Goal: Task Accomplishment & Management: Complete application form

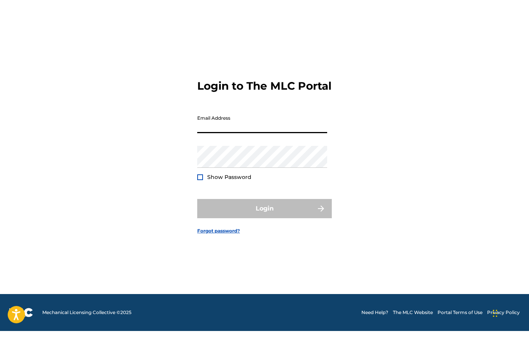
click at [423, 123] on div "Login to The MLC Portal Email Address Password Show Password Login Forgot passw…" at bounding box center [264, 175] width 529 height 286
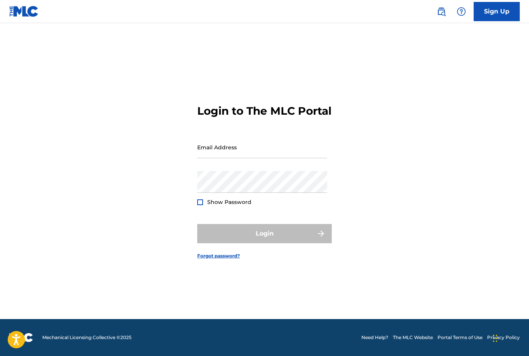
click at [312, 338] on footer "Mechanical Licensing Collective © 2025 Need Help? The MLC Website Portal Terms …" at bounding box center [264, 337] width 529 height 37
click at [235, 150] on input "Email Address" at bounding box center [262, 147] width 130 height 22
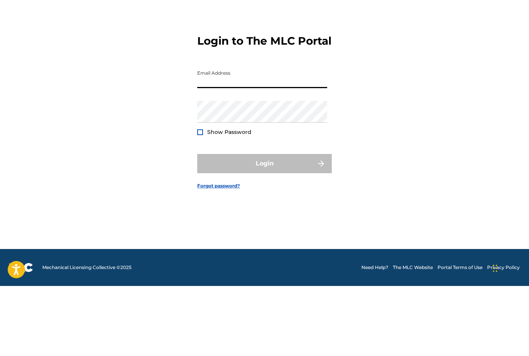
click at [406, 90] on div "Login to The MLC Portal Email Address Password Show Password Login Forgot passw…" at bounding box center [264, 175] width 529 height 286
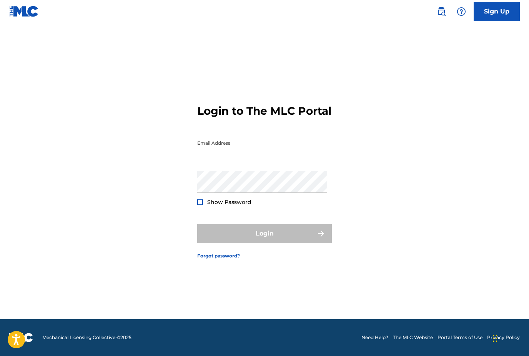
scroll to position [0, 0]
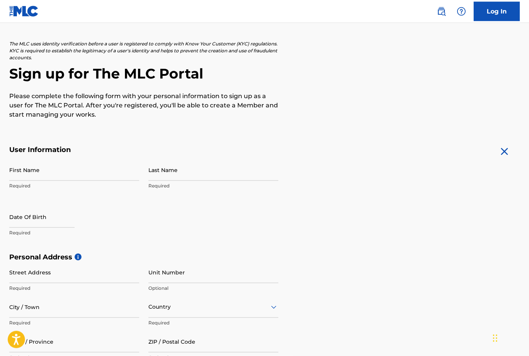
scroll to position [35, 0]
click at [42, 173] on input "First Name" at bounding box center [74, 169] width 130 height 22
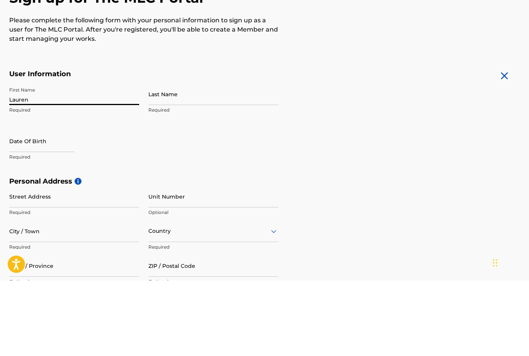
type input "Lauren"
click at [156, 158] on input "Last Name" at bounding box center [213, 169] width 130 height 22
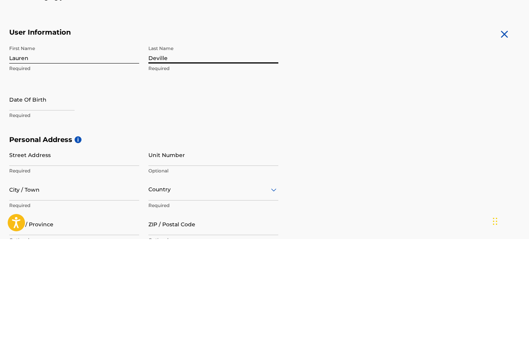
type input "Deville"
click at [49, 205] on input "text" at bounding box center [41, 216] width 65 height 22
select select "8"
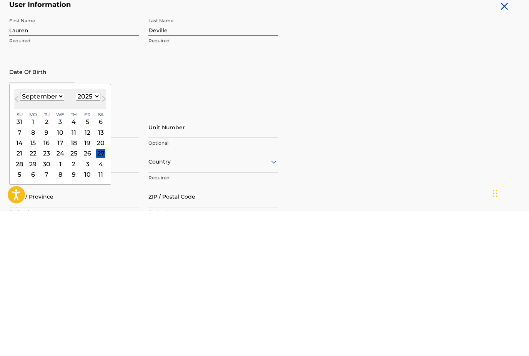
click at [98, 237] on select "1899 1900 1901 1902 1903 1904 1905 1906 1907 1908 1909 1910 1911 1912 1913 1914…" at bounding box center [88, 241] width 25 height 9
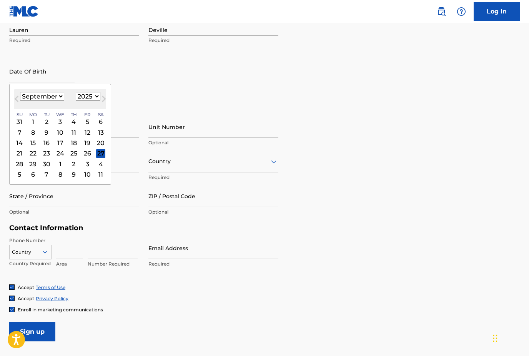
click at [95, 100] on select "1899 1900 1901 1902 1903 1904 1905 1906 1907 1908 1909 1910 1911 1912 1913 1914…" at bounding box center [88, 96] width 25 height 9
select select "1980"
click at [52, 97] on select "January February March April May June July August September October November De…" at bounding box center [42, 96] width 44 height 9
select select "5"
click at [105, 123] on div "7" at bounding box center [100, 121] width 9 height 9
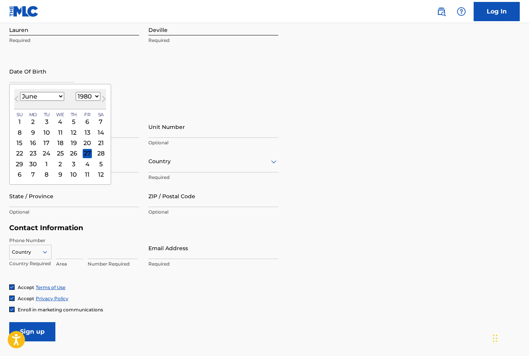
type input "[DATE]"
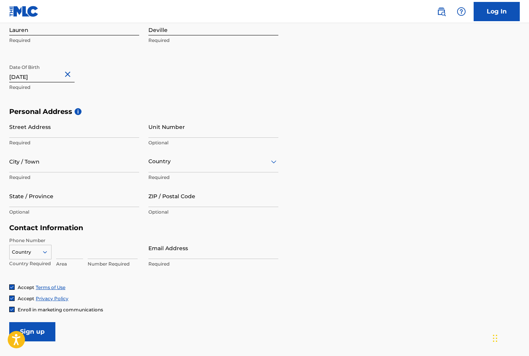
click at [62, 129] on input "Street Address" at bounding box center [74, 127] width 130 height 22
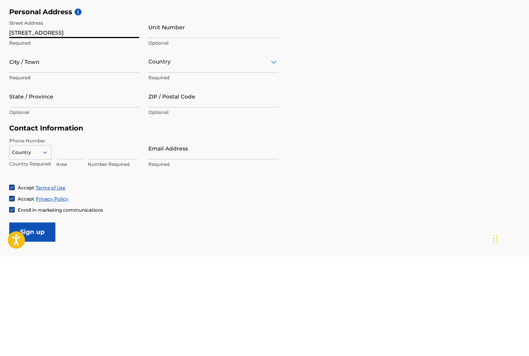
type input "[STREET_ADDRESS]"
click at [75, 150] on input "City / Town" at bounding box center [74, 161] width 130 height 22
type input "[GEOGRAPHIC_DATA]"
click at [54, 185] on input "State / Province" at bounding box center [74, 196] width 130 height 22
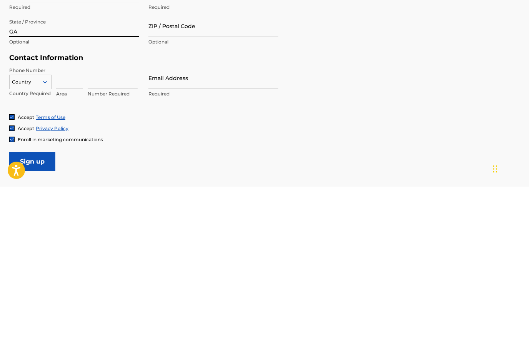
scroll to position [186, 0]
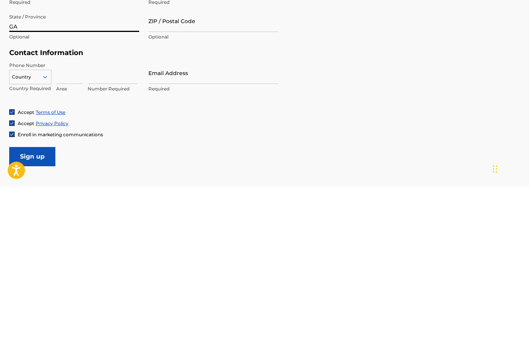
type input "GA"
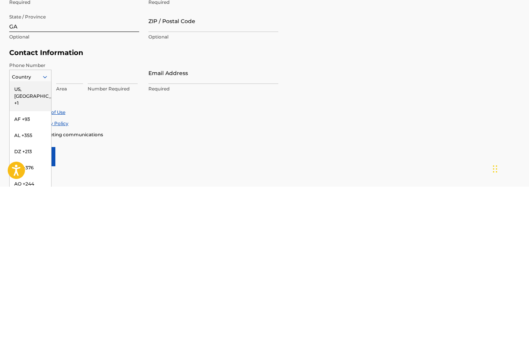
click at [35, 250] on div "US, [GEOGRAPHIC_DATA] +1" at bounding box center [31, 265] width 42 height 30
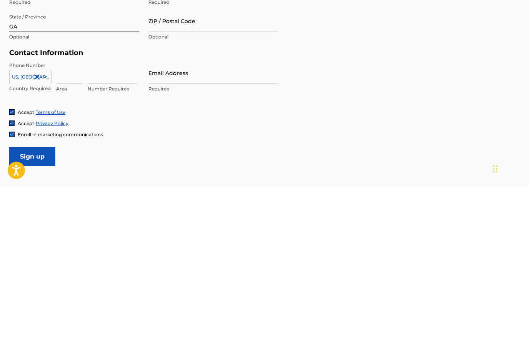
scroll to position [220, 0]
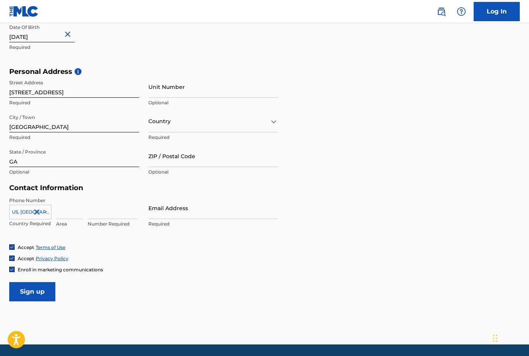
click at [73, 208] on input at bounding box center [69, 208] width 27 height 22
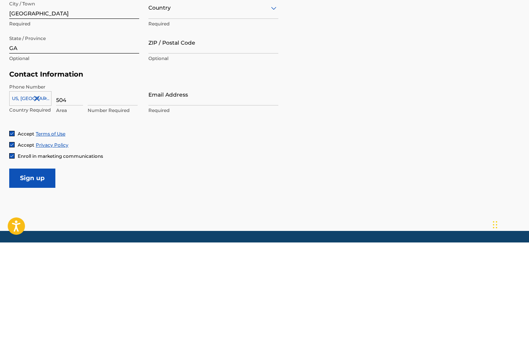
type input "504"
click at [107, 197] on input at bounding box center [113, 208] width 50 height 22
type input "4288785"
click at [171, 197] on input "Email Address" at bounding box center [213, 208] width 130 height 22
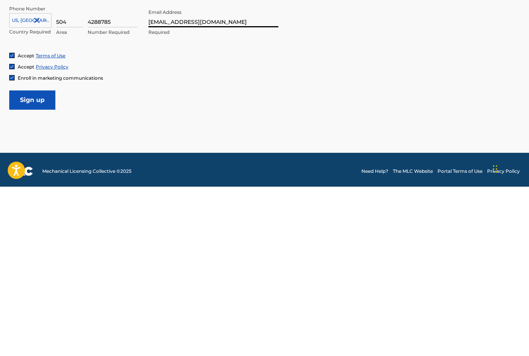
scroll to position [245, 0]
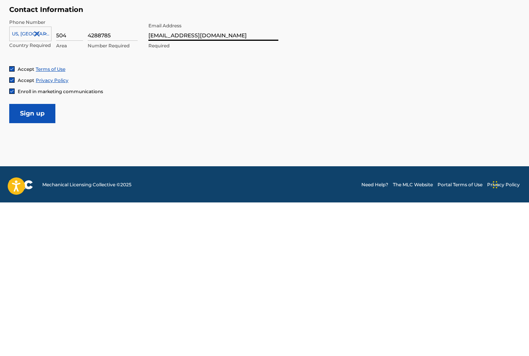
type input "[EMAIL_ADDRESS][DOMAIN_NAME]"
click at [37, 257] on input "Sign up" at bounding box center [32, 266] width 46 height 19
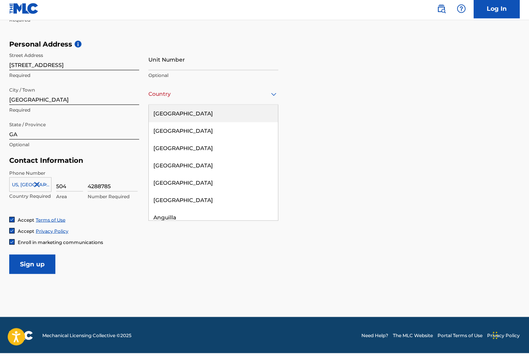
click at [239, 111] on div "[GEOGRAPHIC_DATA]" at bounding box center [213, 116] width 129 height 17
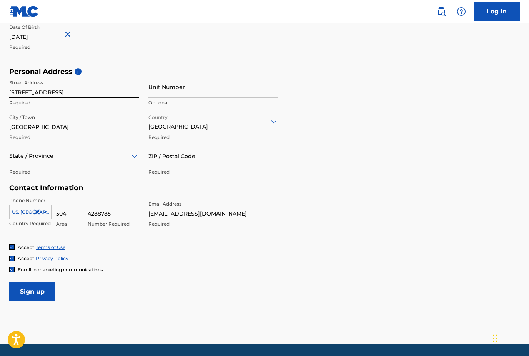
click at [38, 288] on input "Sign up" at bounding box center [32, 291] width 46 height 19
click at [193, 157] on input "ZIP / Postal Code" at bounding box center [213, 156] width 130 height 22
type input "30813"
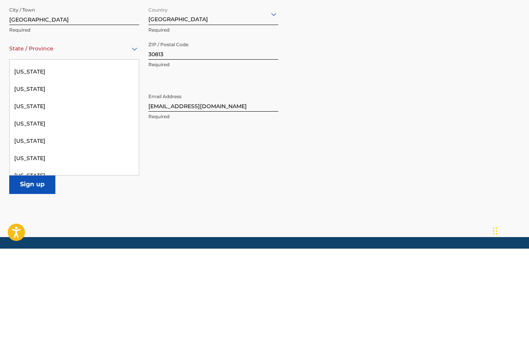
scroll to position [153, 0]
click at [30, 205] on div "[US_STATE]" at bounding box center [74, 213] width 129 height 17
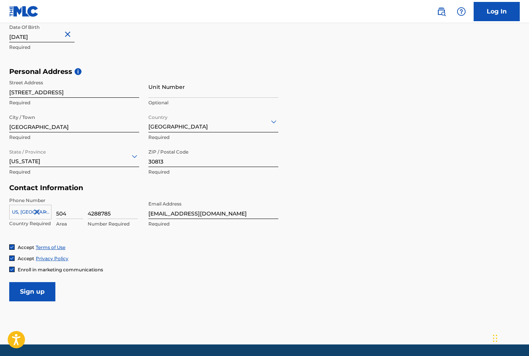
click at [40, 292] on input "Sign up" at bounding box center [32, 291] width 46 height 19
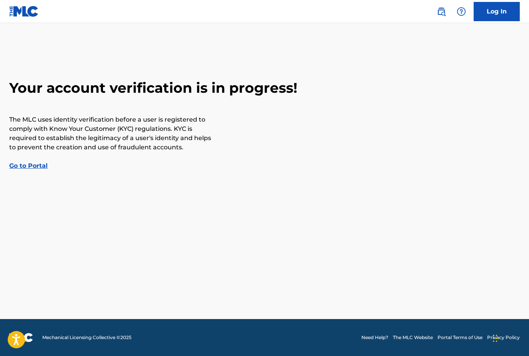
click at [281, 355] on footer "Mechanical Licensing Collective © 2025 Need Help? The MLC Website Portal Terms …" at bounding box center [264, 337] width 529 height 37
click at [269, 355] on footer "Mechanical Licensing Collective © 2025 Need Help? The MLC Website Portal Terms …" at bounding box center [264, 337] width 529 height 37
click at [44, 160] on div "Your account verification is in progress! The MLC uses identity verification be…" at bounding box center [264, 124] width 529 height 91
click at [30, 169] on link "Go to Portal" at bounding box center [28, 165] width 38 height 7
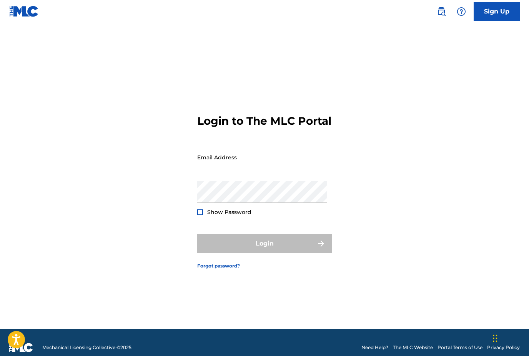
click at [234, 168] on input "Email Address" at bounding box center [262, 157] width 130 height 22
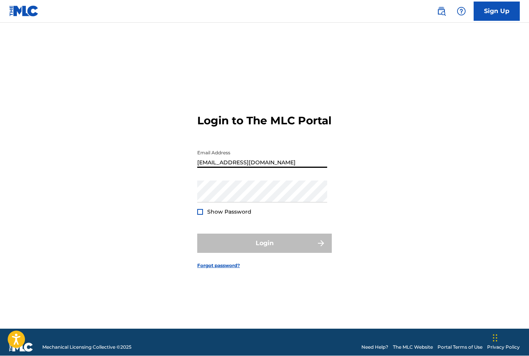
type input "[EMAIL_ADDRESS][DOMAIN_NAME]"
click at [345, 156] on div "Login to The MLC Portal Email Address [EMAIL_ADDRESS][DOMAIN_NAME] Password Sho…" at bounding box center [264, 185] width 529 height 286
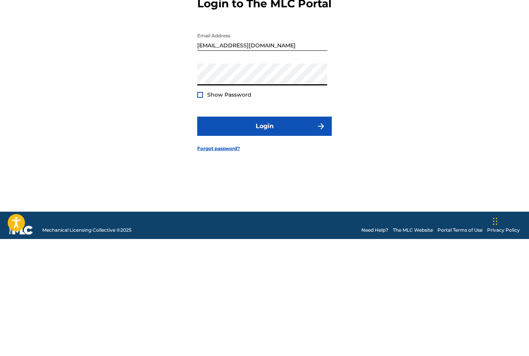
click at [294, 233] on button "Login" at bounding box center [264, 242] width 135 height 19
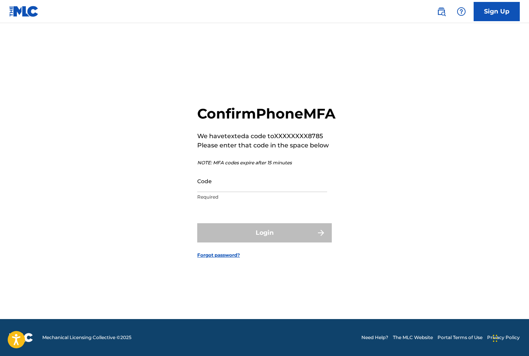
click at [231, 192] on input "Code" at bounding box center [262, 181] width 130 height 22
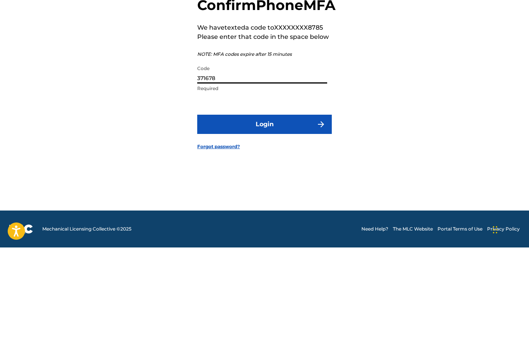
type input "371678"
click at [305, 223] on button "Login" at bounding box center [264, 232] width 135 height 19
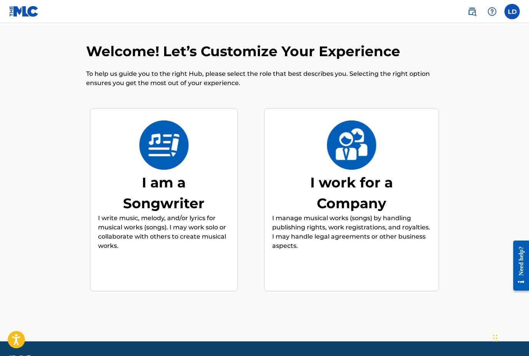
click at [169, 169] on img at bounding box center [164, 144] width 50 height 49
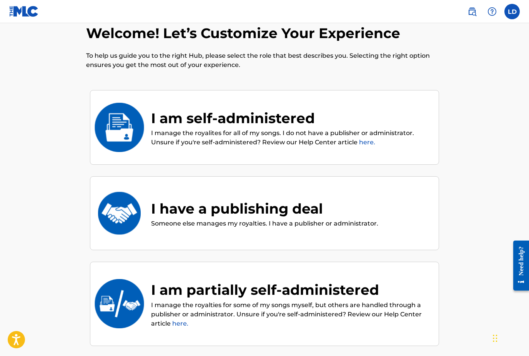
scroll to position [35, 0]
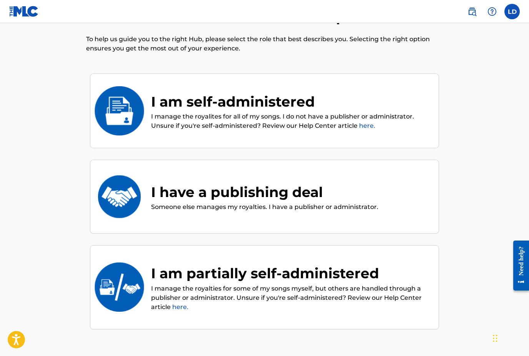
click at [331, 115] on p "I manage the royalites for all of my songs. I do not have a publisher or admini…" at bounding box center [291, 121] width 280 height 18
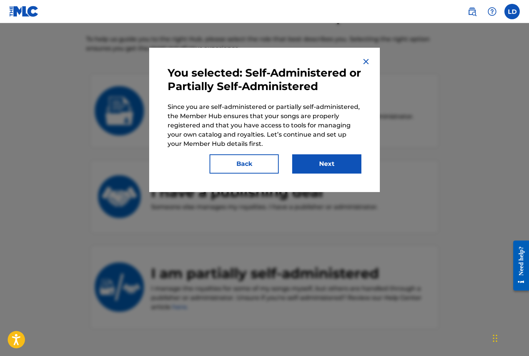
click at [334, 159] on button "Next" at bounding box center [326, 163] width 69 height 19
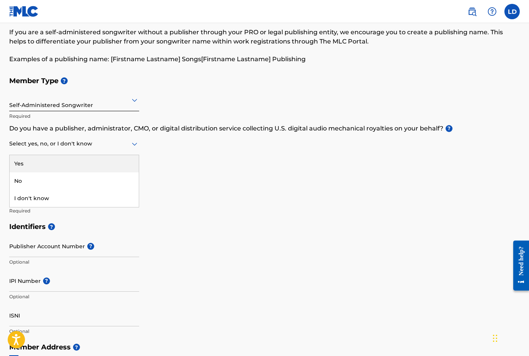
scroll to position [37, 0]
click at [76, 181] on div "No" at bounding box center [74, 181] width 129 height 17
click at [69, 173] on span "?" at bounding box center [68, 176] width 7 height 7
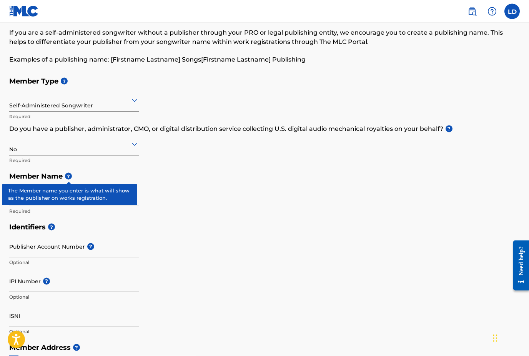
scroll to position [37, 0]
click at [161, 190] on div "Member Type ? Self-Administered Songwriter Required Do you have a publisher, ad…" at bounding box center [264, 146] width 511 height 146
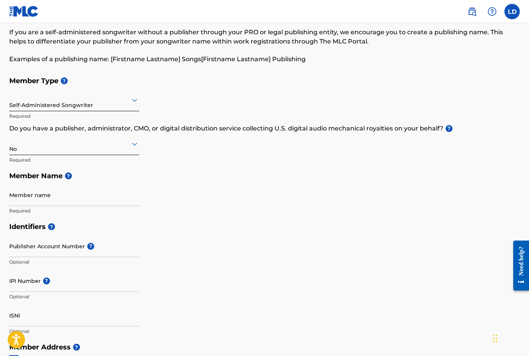
click at [93, 243] on input "Publisher Account Number ?" at bounding box center [74, 246] width 130 height 22
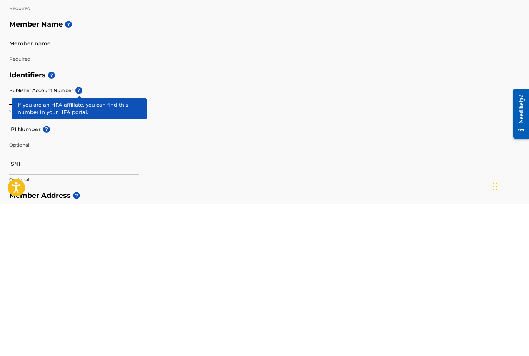
click at [82, 239] on span "?" at bounding box center [78, 242] width 7 height 7
click at [82, 235] on input "Publisher Account Number ?" at bounding box center [74, 246] width 130 height 22
click at [73, 235] on input "Publisher Account Number ?" at bounding box center [74, 246] width 130 height 22
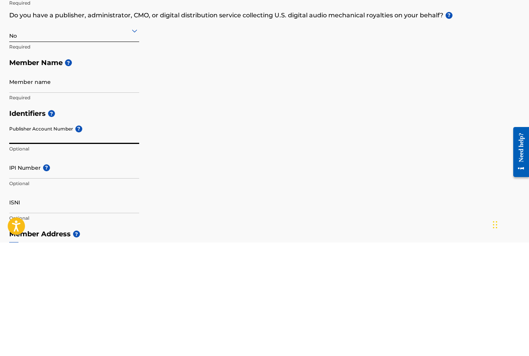
click at [40, 184] on input "Member name" at bounding box center [74, 195] width 130 height 22
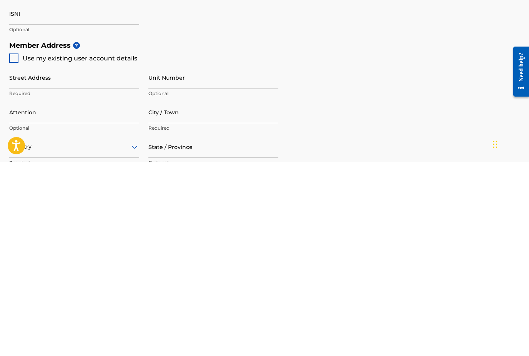
type input "Lauren"
click at [18, 247] on div at bounding box center [13, 251] width 9 height 9
type input "[STREET_ADDRESS]"
type input "[GEOGRAPHIC_DATA]"
type input "30813"
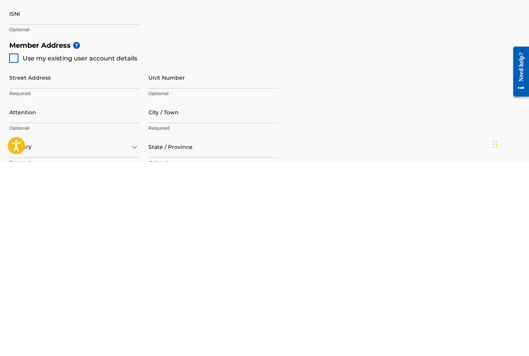
type input "504"
type input "4288785"
type input "[EMAIL_ADDRESS][DOMAIN_NAME]"
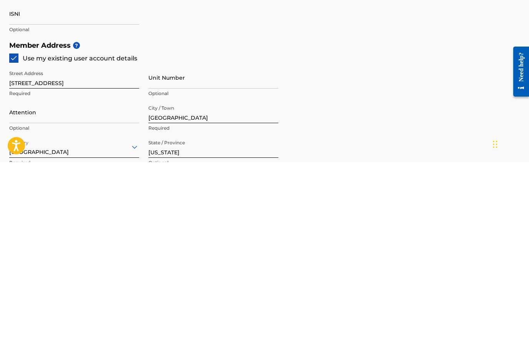
scroll to position [339, 0]
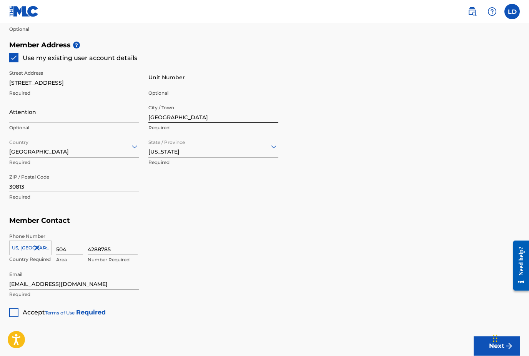
click at [16, 308] on div at bounding box center [13, 312] width 9 height 9
click at [490, 346] on button "Next" at bounding box center [497, 345] width 46 height 19
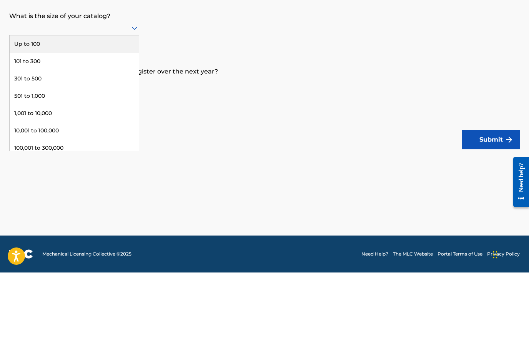
click at [93, 119] on div "Up to 100" at bounding box center [74, 127] width 129 height 17
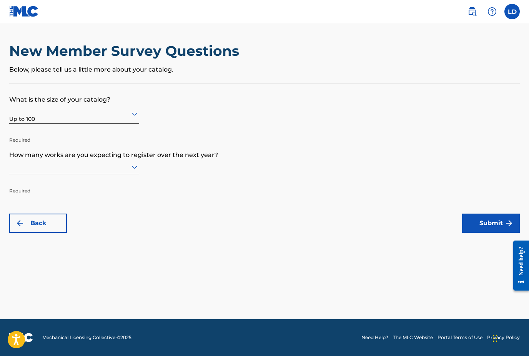
click at [141, 168] on form "What is the size of your catalog? Up to 100 Required How many works are you exp…" at bounding box center [264, 157] width 511 height 149
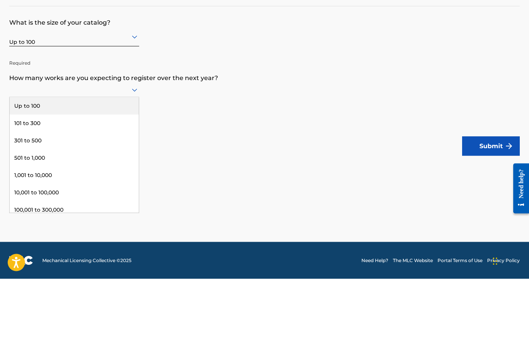
click at [115, 174] on div "Up to 100" at bounding box center [74, 182] width 129 height 17
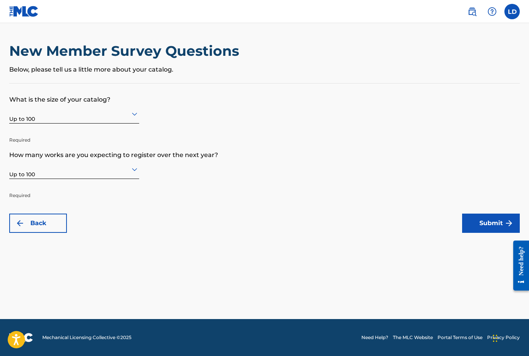
click at [493, 222] on button "Submit" at bounding box center [491, 222] width 58 height 19
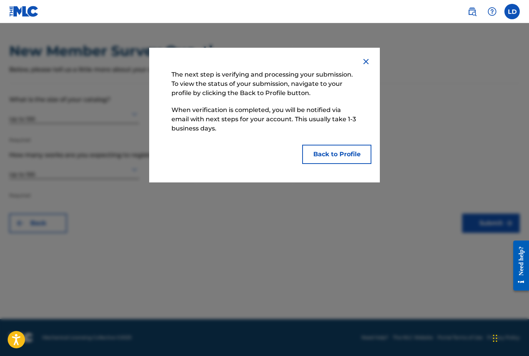
click at [369, 62] on img at bounding box center [365, 61] width 9 height 9
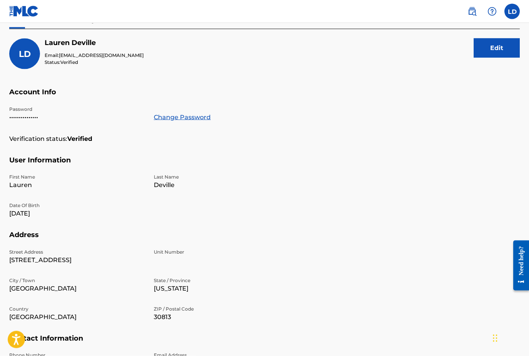
scroll to position [83, 0]
click at [519, 14] on label at bounding box center [511, 11] width 15 height 15
click at [512, 12] on input "[PERSON_NAME] [EMAIL_ADDRESS][DOMAIN_NAME] Notification Preferences Profile Log…" at bounding box center [512, 12] width 0 height 0
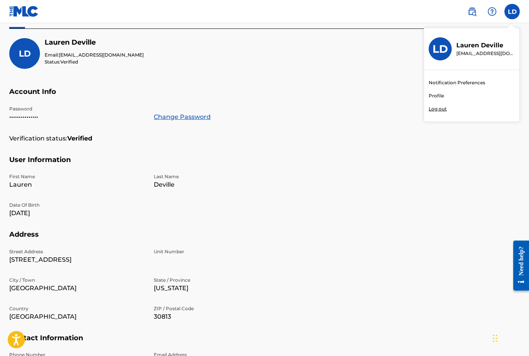
click at [444, 52] on h3 "LD" at bounding box center [440, 48] width 15 height 13
click at [512, 12] on input "[PERSON_NAME] [EMAIL_ADDRESS][DOMAIN_NAME] Notification Preferences Profile Log…" at bounding box center [512, 12] width 0 height 0
click at [439, 96] on link "Profile" at bounding box center [436, 95] width 15 height 7
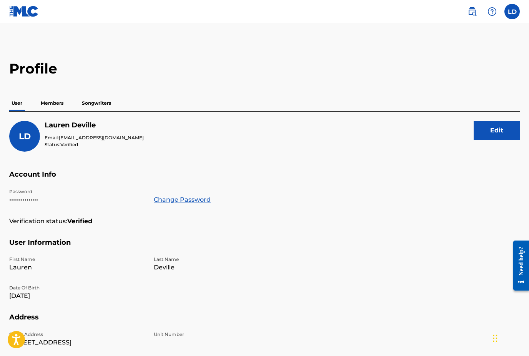
click at [47, 108] on p "Members" at bounding box center [51, 103] width 27 height 16
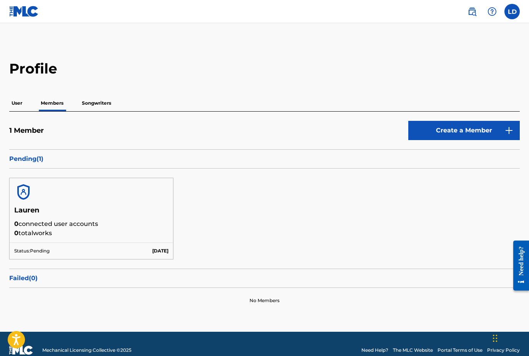
click at [42, 159] on p "Pending ( 1 )" at bounding box center [264, 158] width 511 height 9
